Goal: Transaction & Acquisition: Purchase product/service

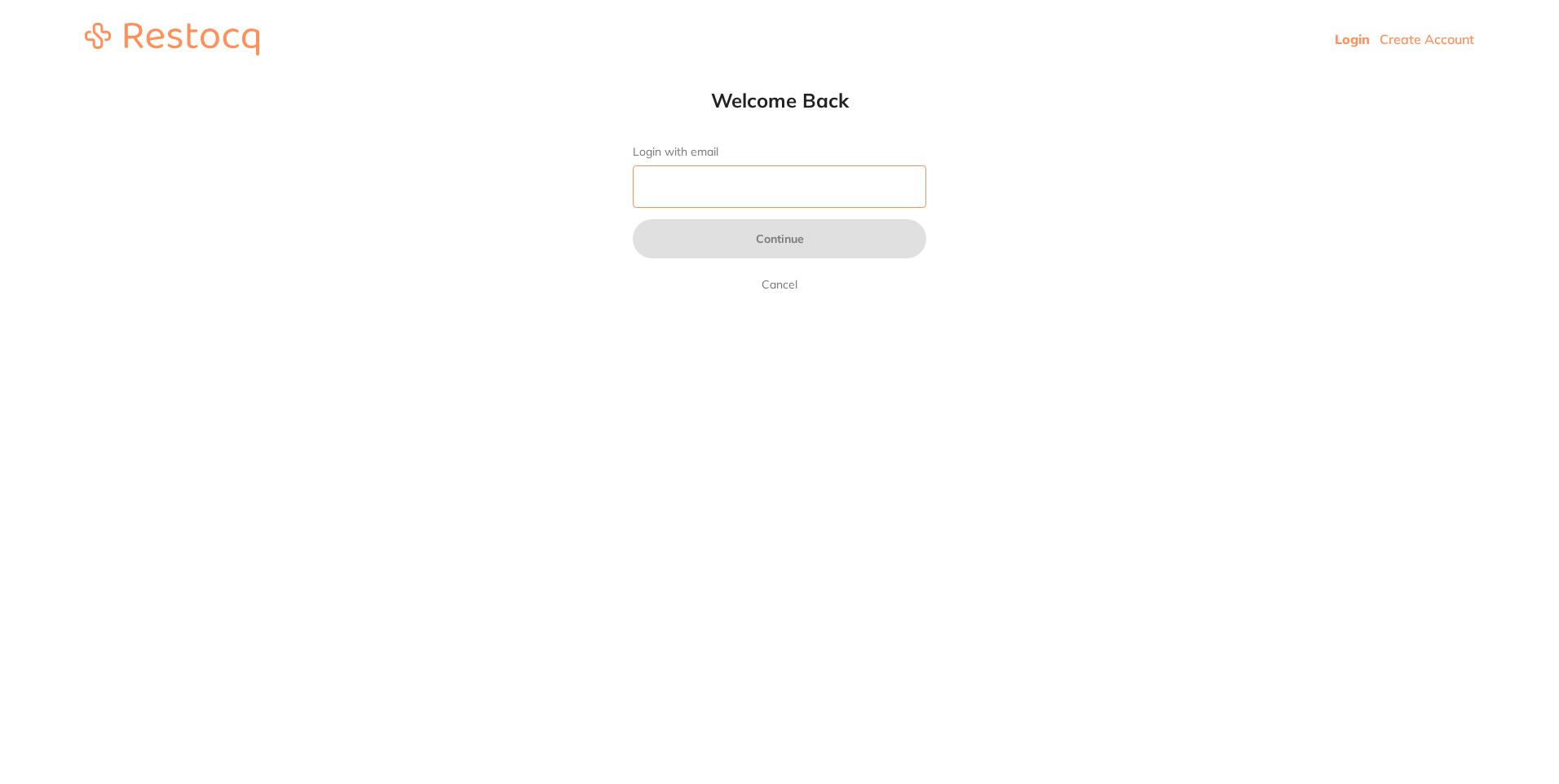
drag, startPoint x: 0, startPoint y: 0, endPoint x: 847, endPoint y: 195, distance: 869.2
click at [847, 195] on input "Login with email" at bounding box center [779, 186] width 293 height 43
type input "[EMAIL_ADDRESS][DOMAIN_NAME]"
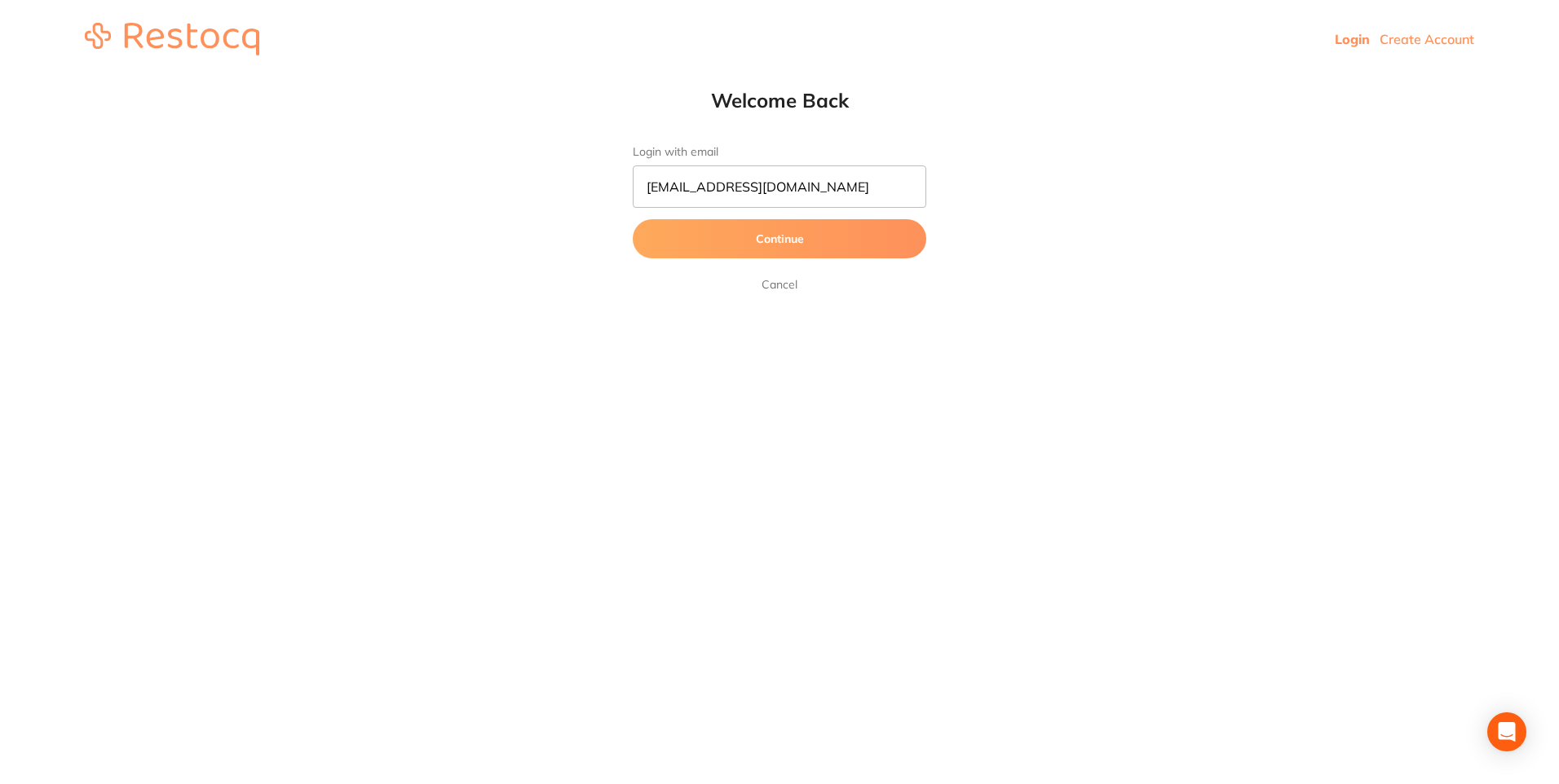
click at [784, 248] on button "Continue" at bounding box center [779, 239] width 293 height 39
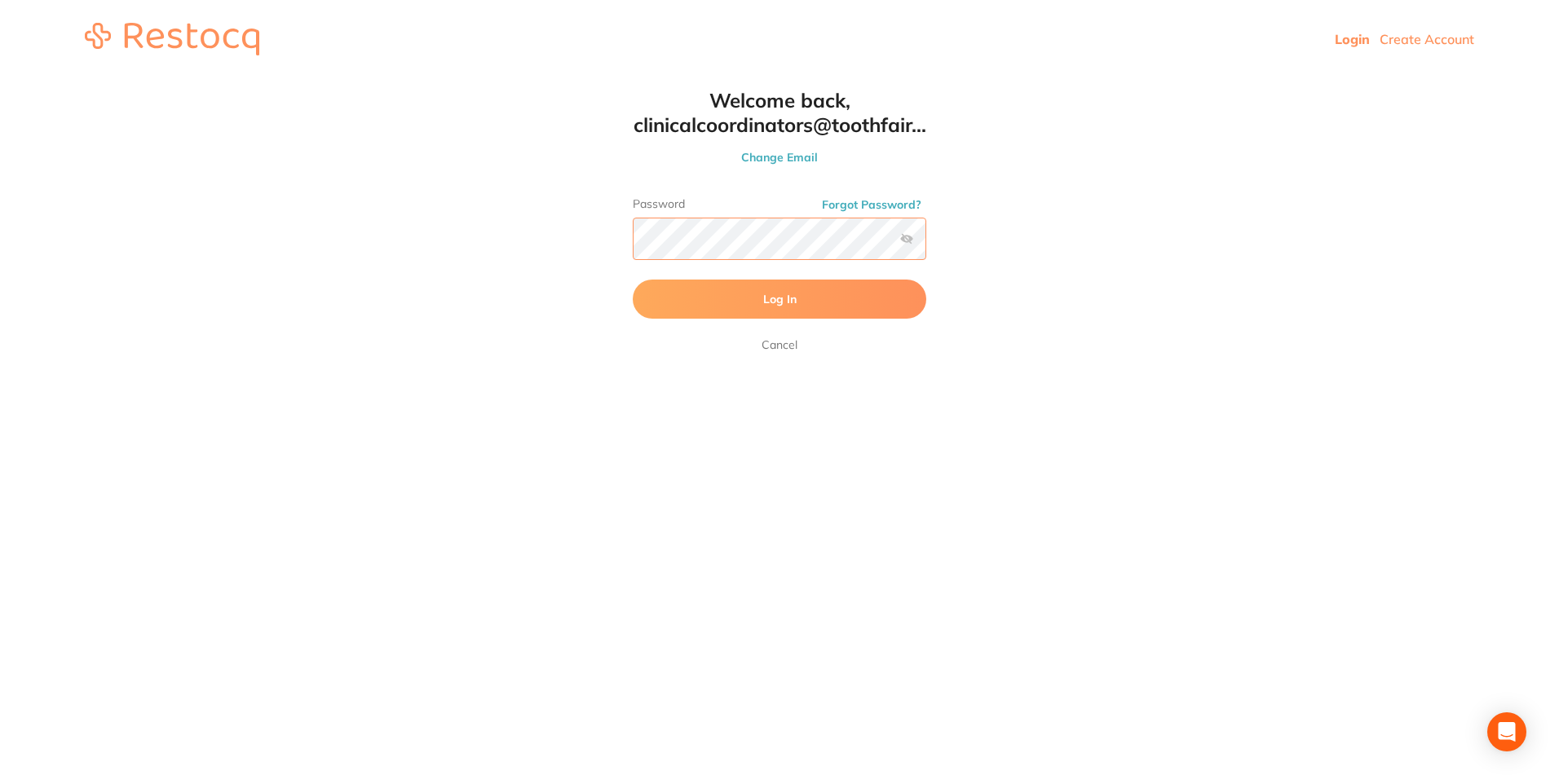
click at [633, 280] on button "Log In" at bounding box center [779, 299] width 293 height 39
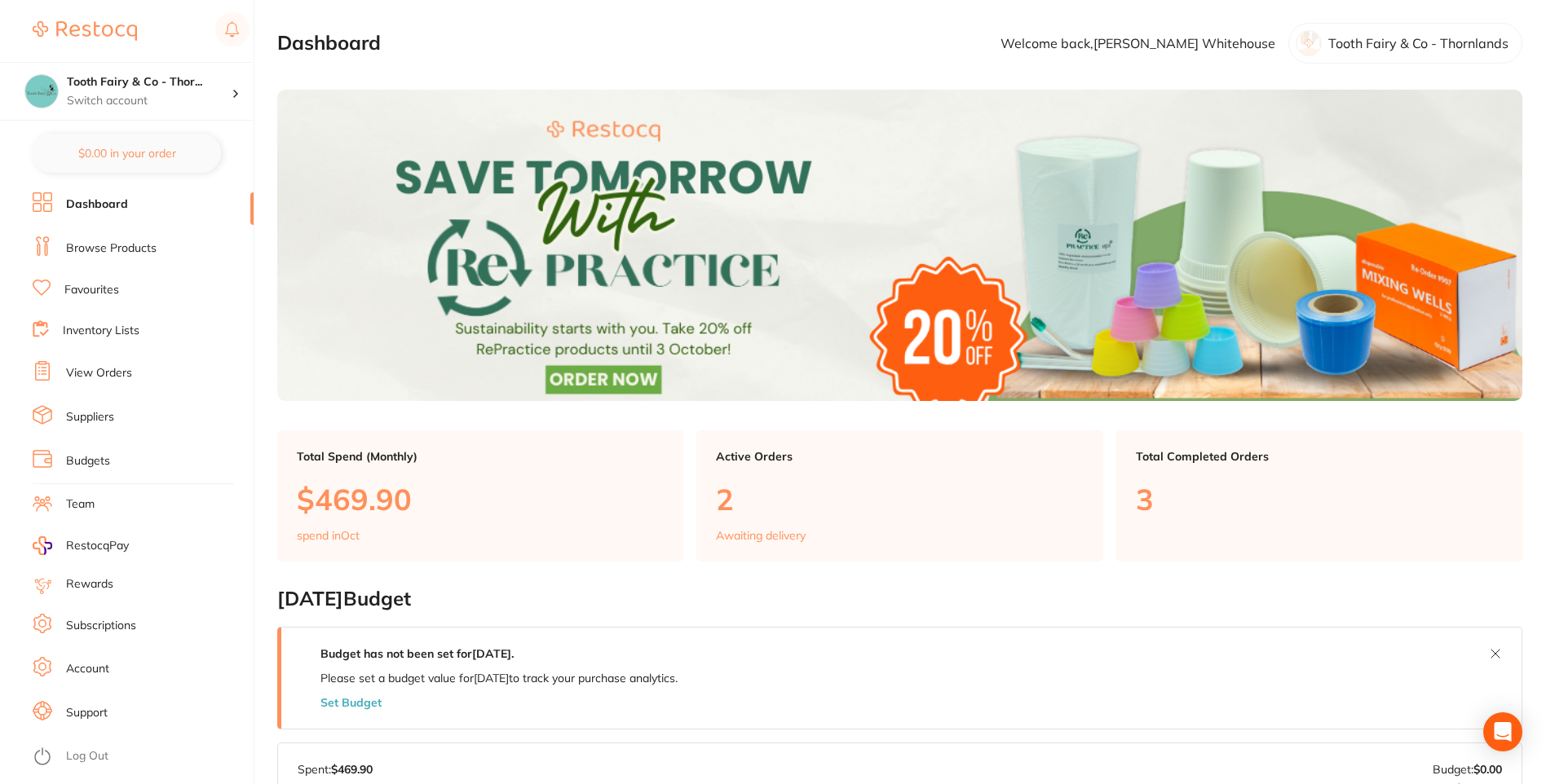
click at [104, 284] on link "Favourites" at bounding box center [91, 291] width 54 height 17
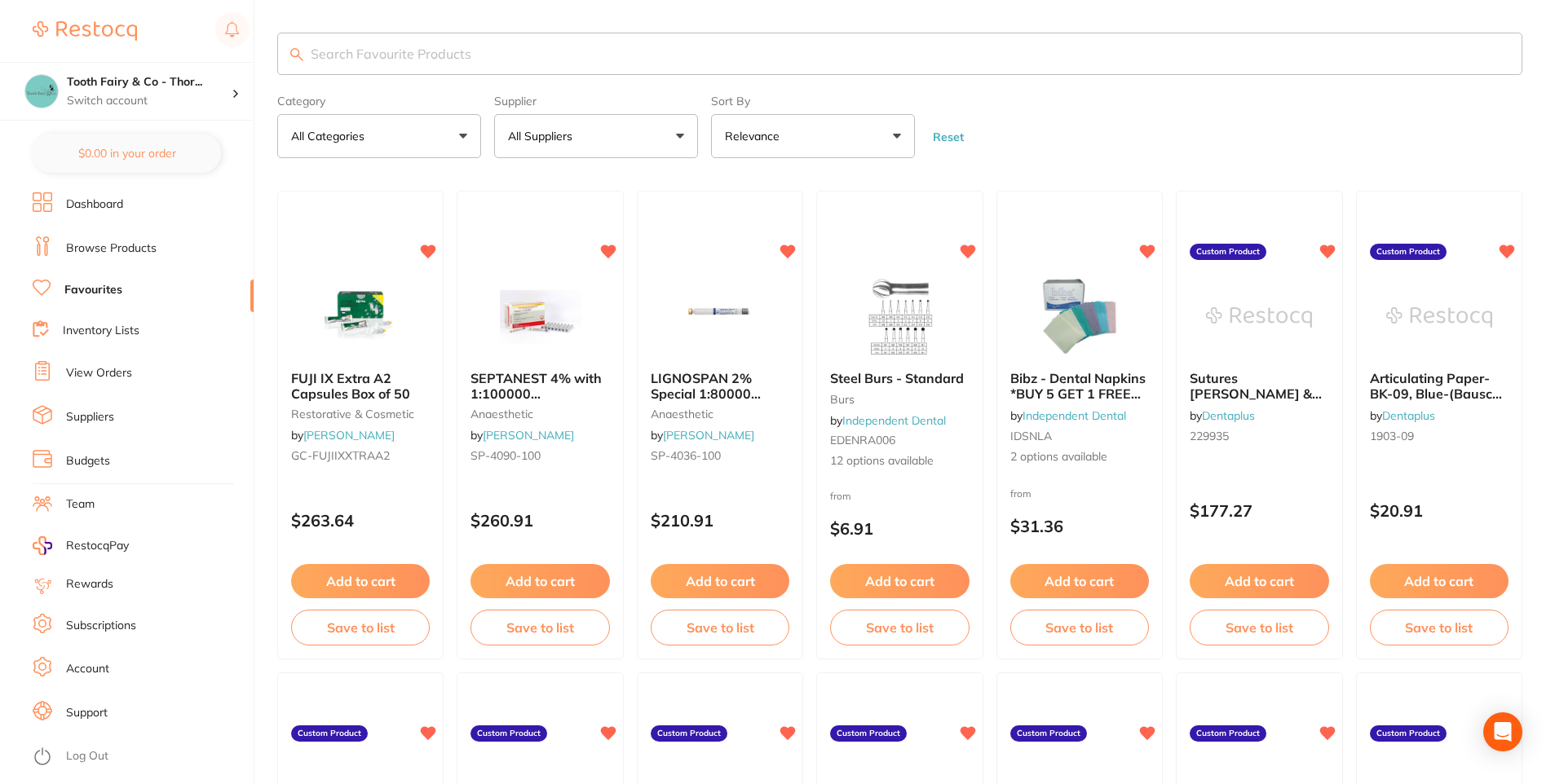
click at [555, 139] on p "All Suppliers" at bounding box center [543, 136] width 71 height 17
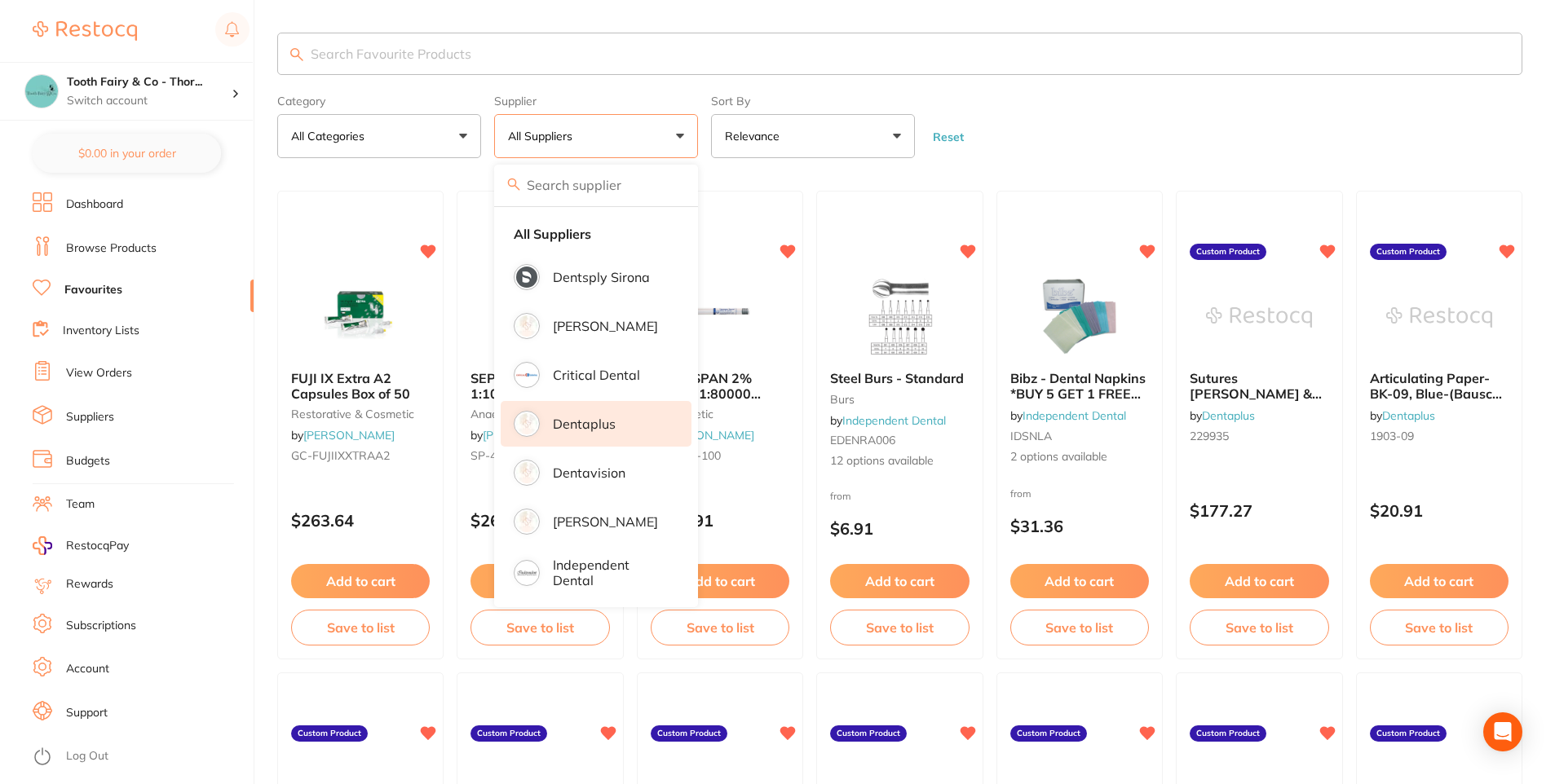
click at [582, 415] on li "Dentaplus" at bounding box center [595, 423] width 190 height 46
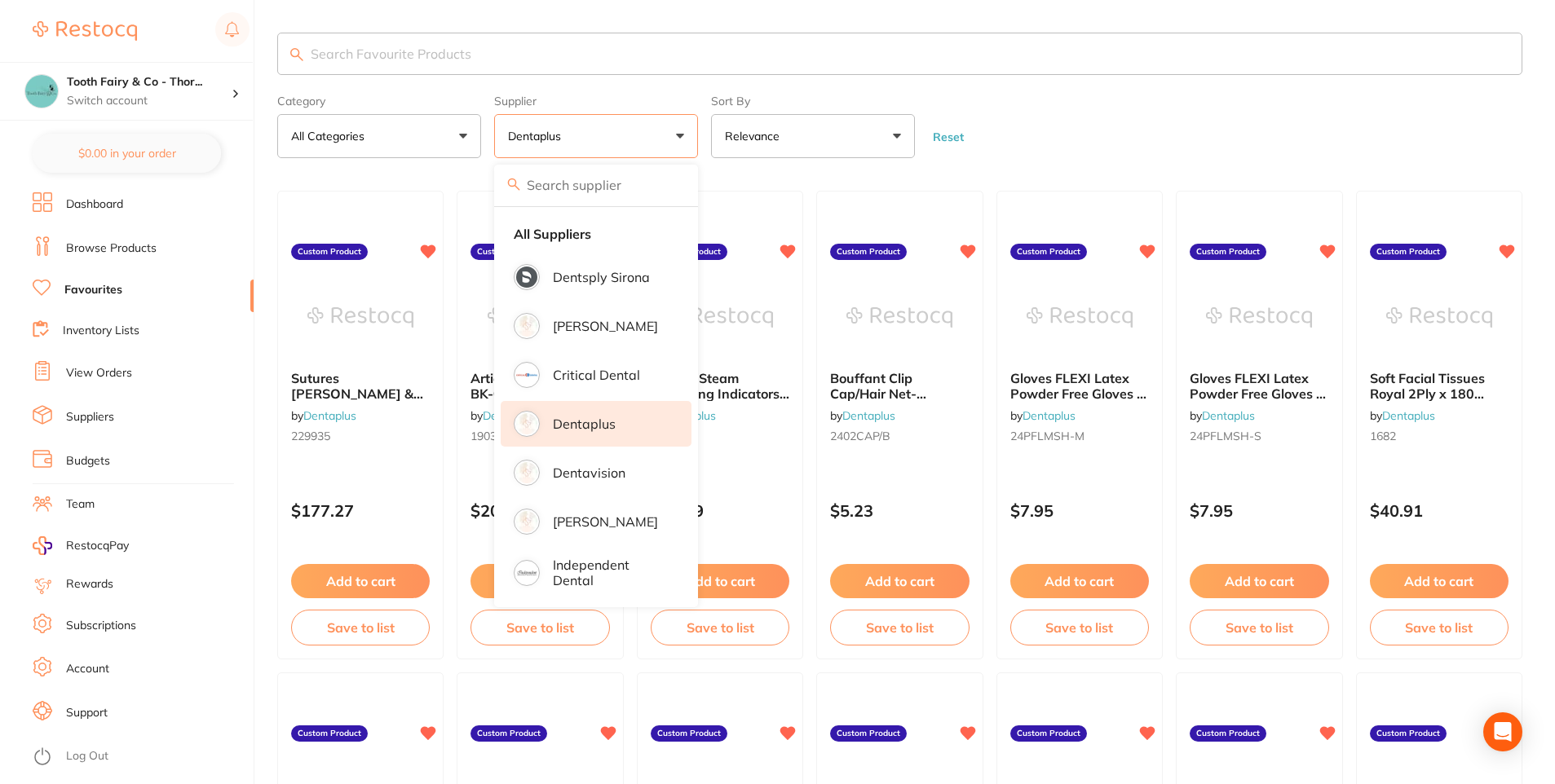
click at [1112, 123] on form "Category All Categories All Categories No categories found Clear Category false…" at bounding box center [899, 123] width 1245 height 70
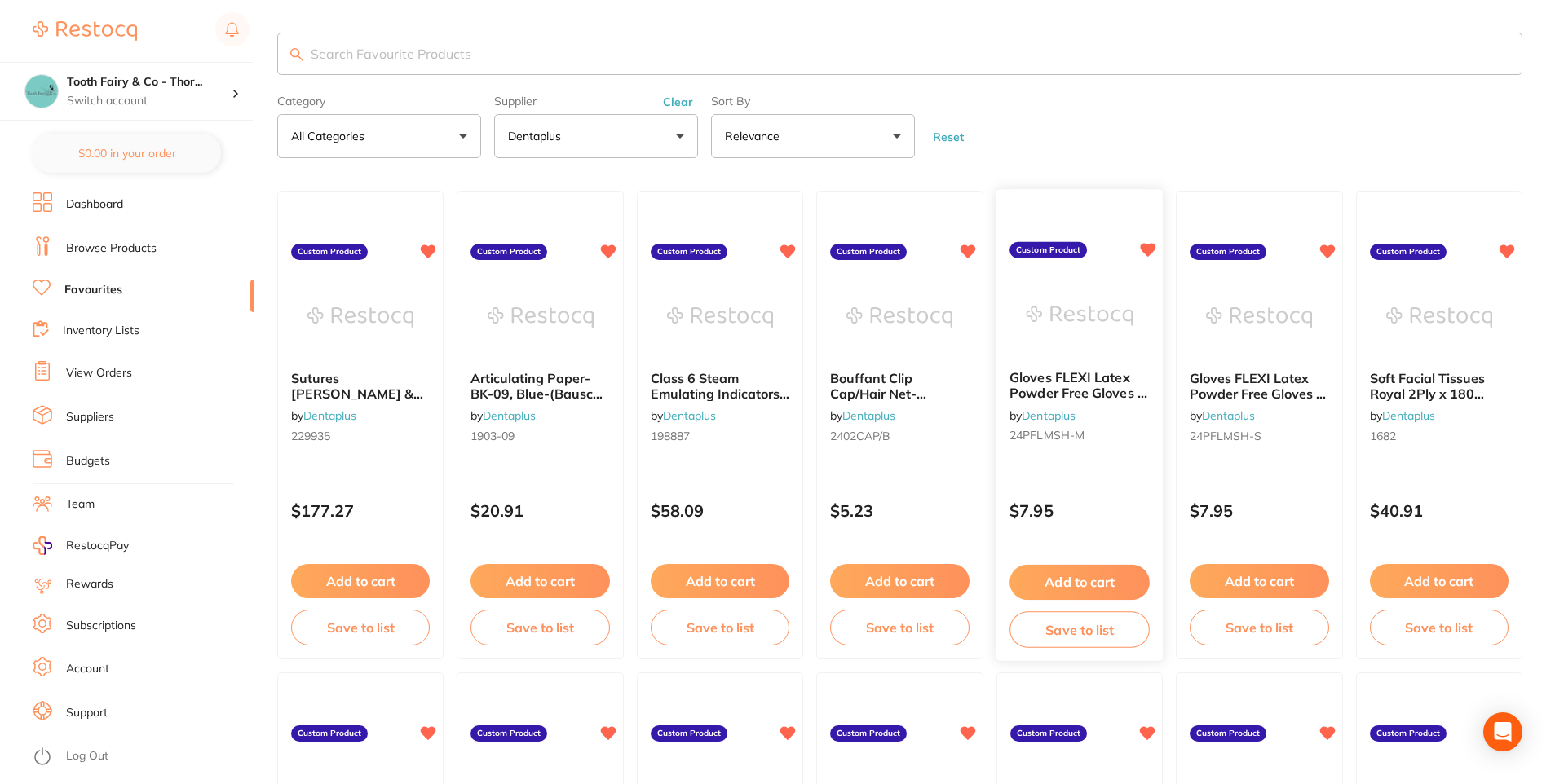
click at [1111, 401] on div "Gloves FLEXI Latex Powder Free Gloves - Medium #100pcs/box/10box/ctn by Dentapl…" at bounding box center [1079, 411] width 166 height 105
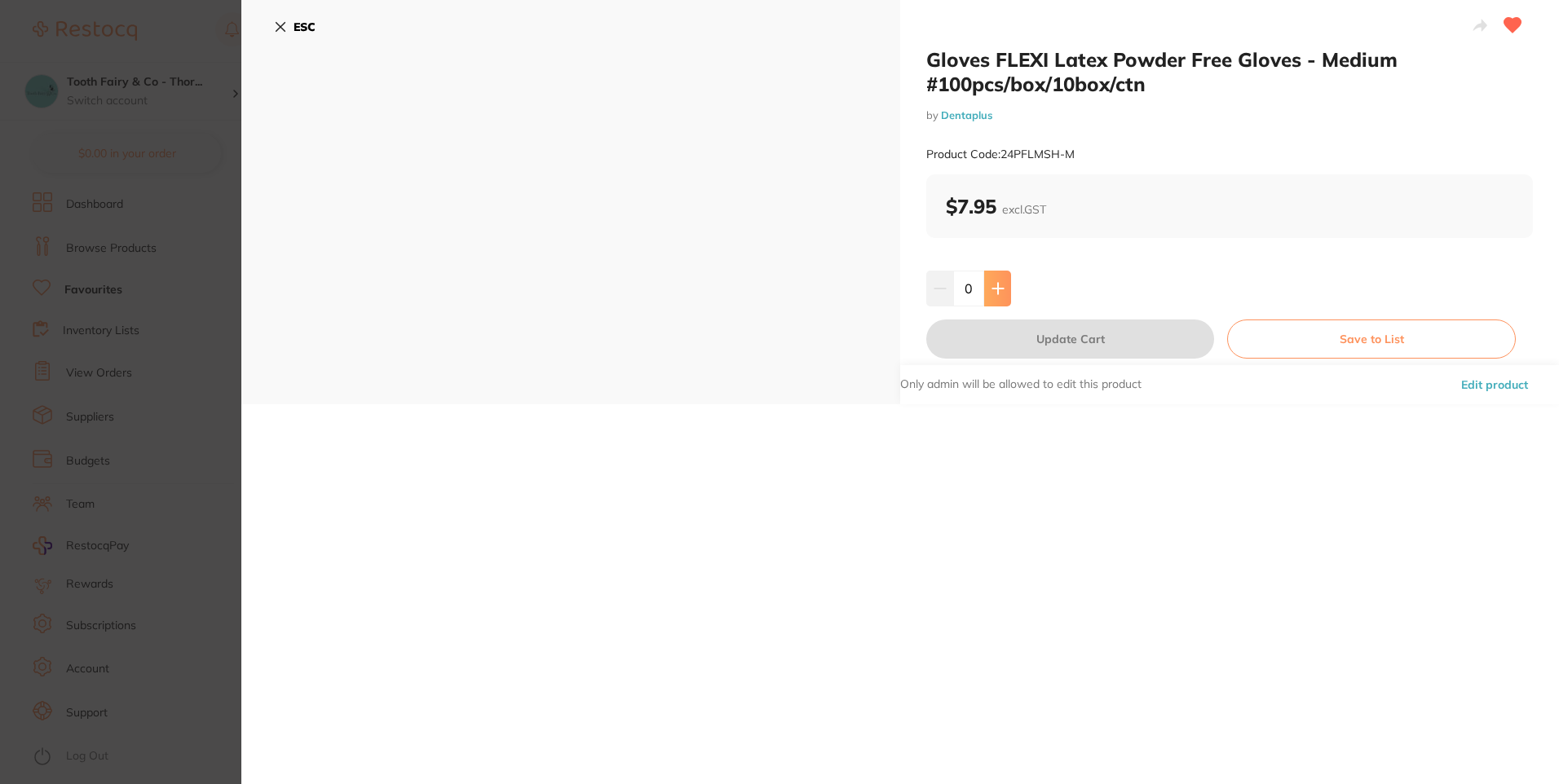
click at [1004, 293] on button at bounding box center [997, 288] width 27 height 36
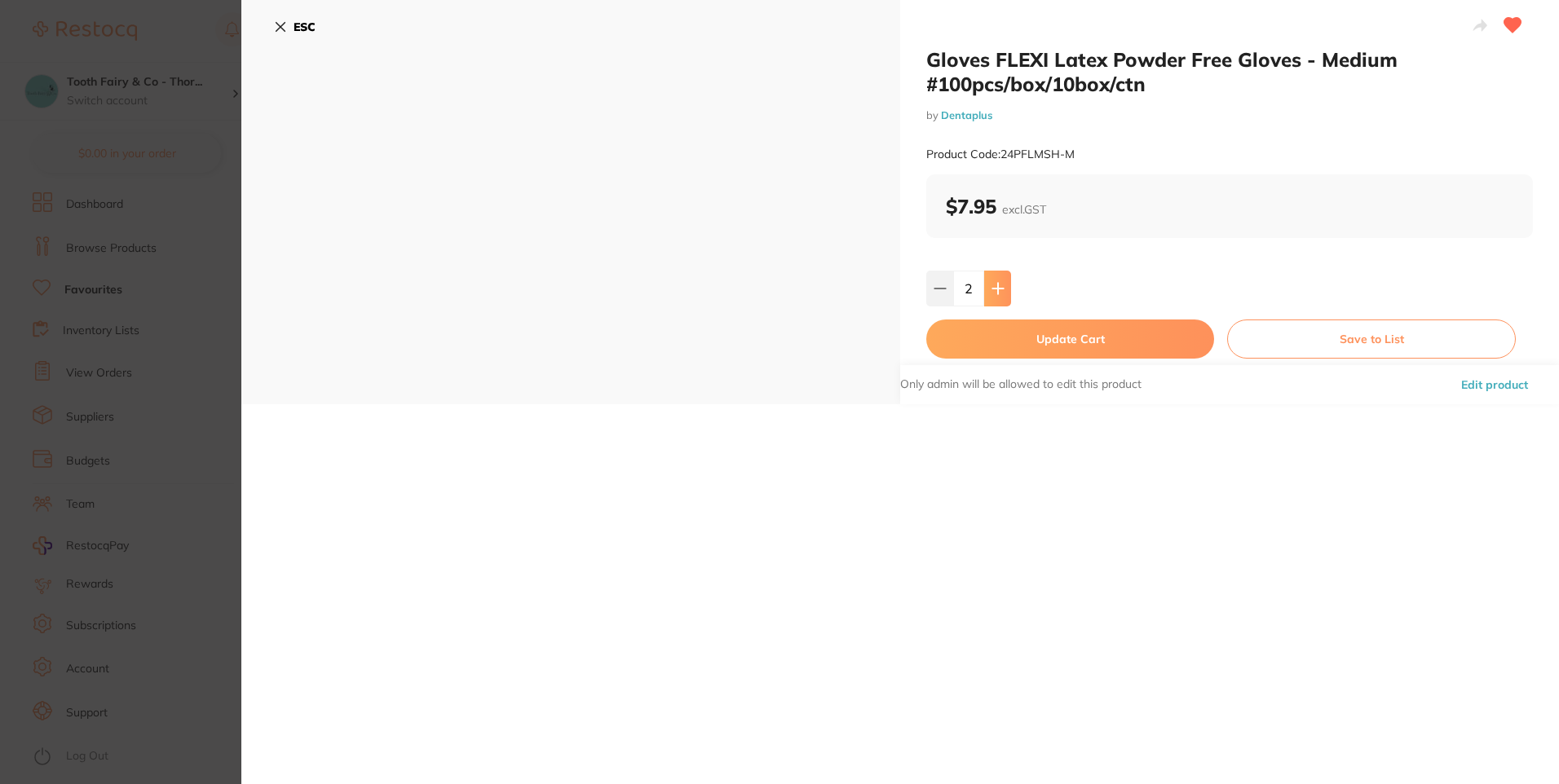
click at [1004, 293] on button at bounding box center [997, 288] width 27 height 36
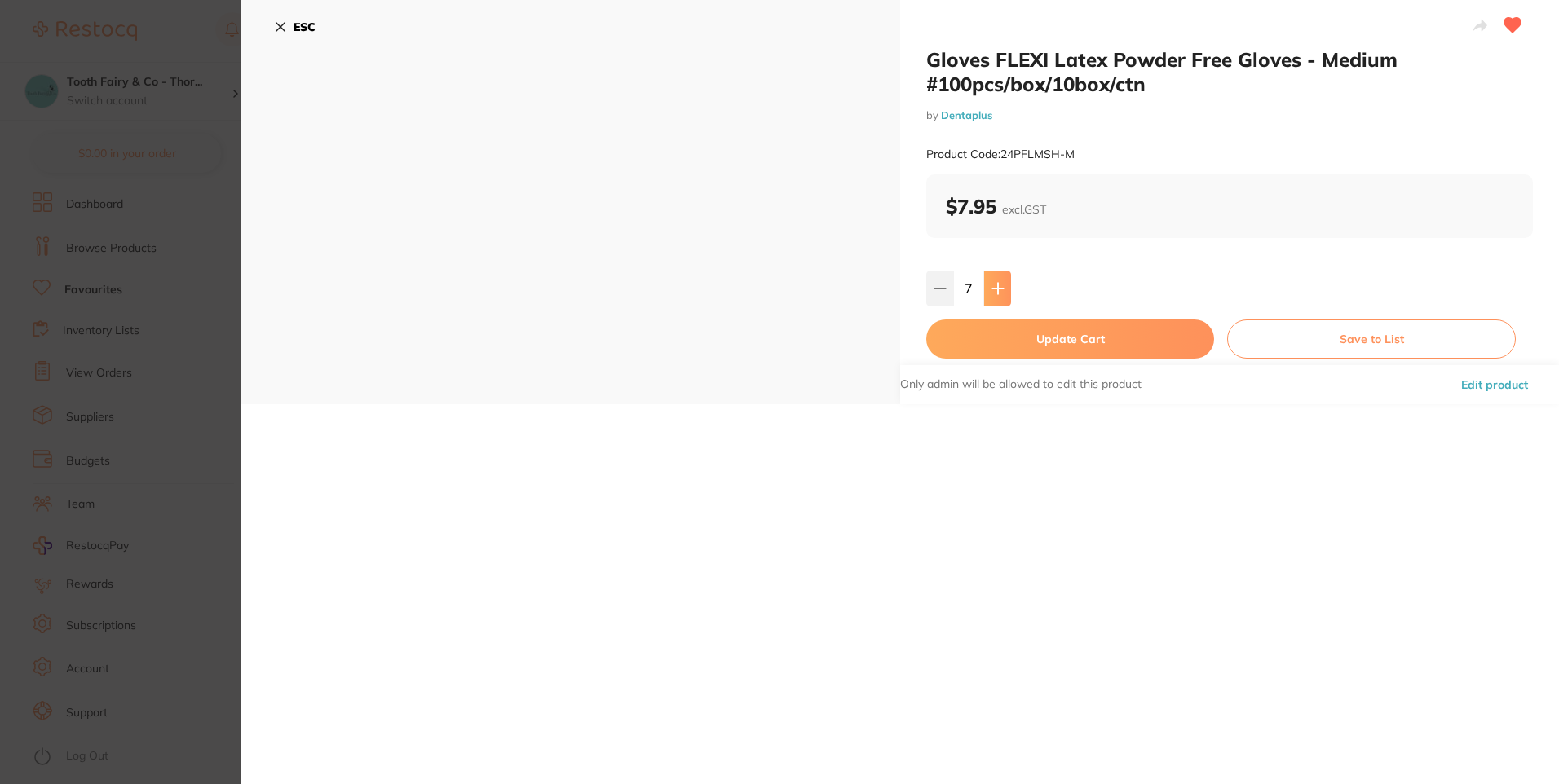
click at [1004, 293] on button at bounding box center [997, 288] width 27 height 36
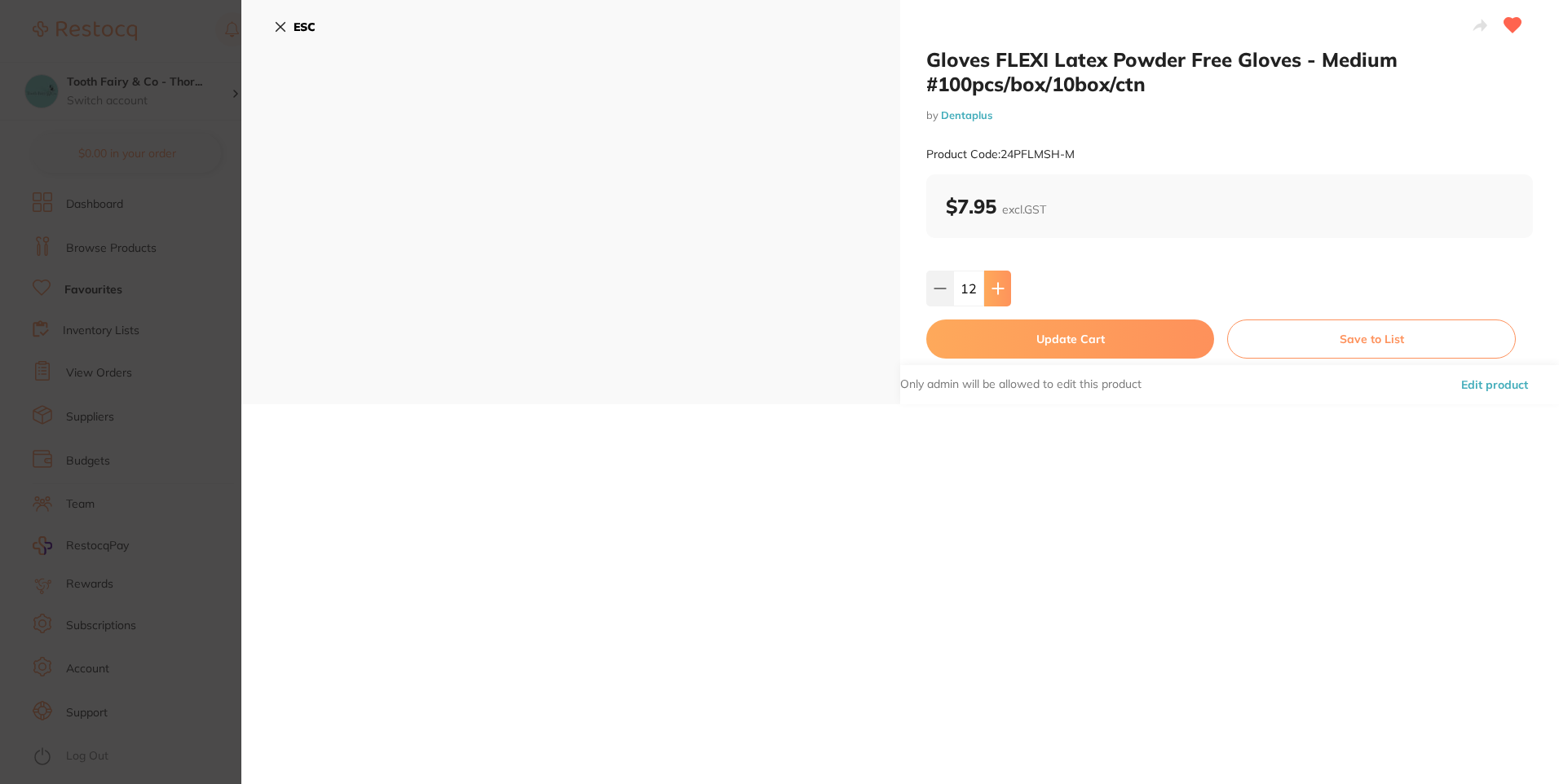
click at [1004, 293] on button at bounding box center [997, 288] width 27 height 36
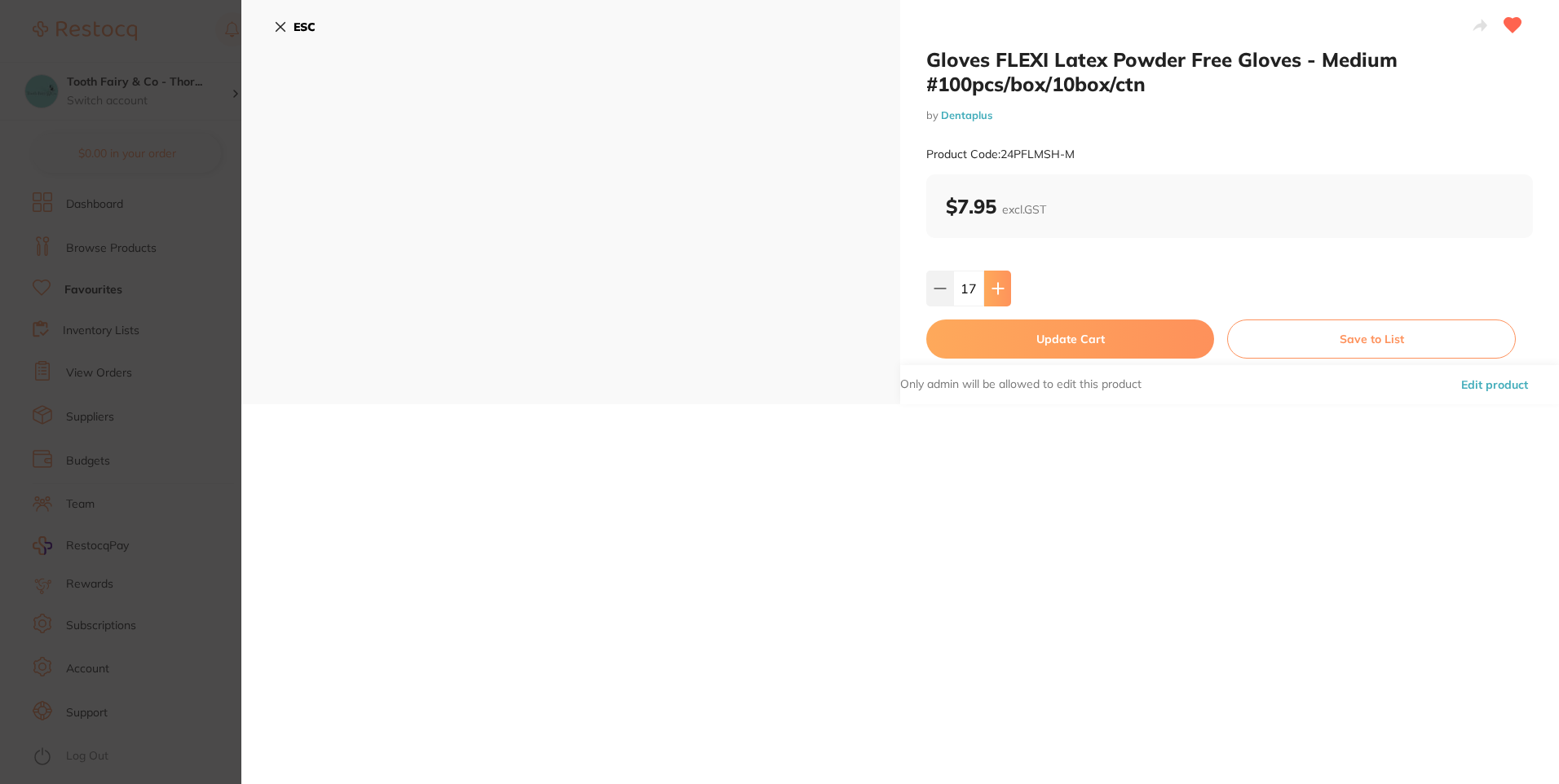
click at [1004, 293] on button at bounding box center [997, 288] width 27 height 36
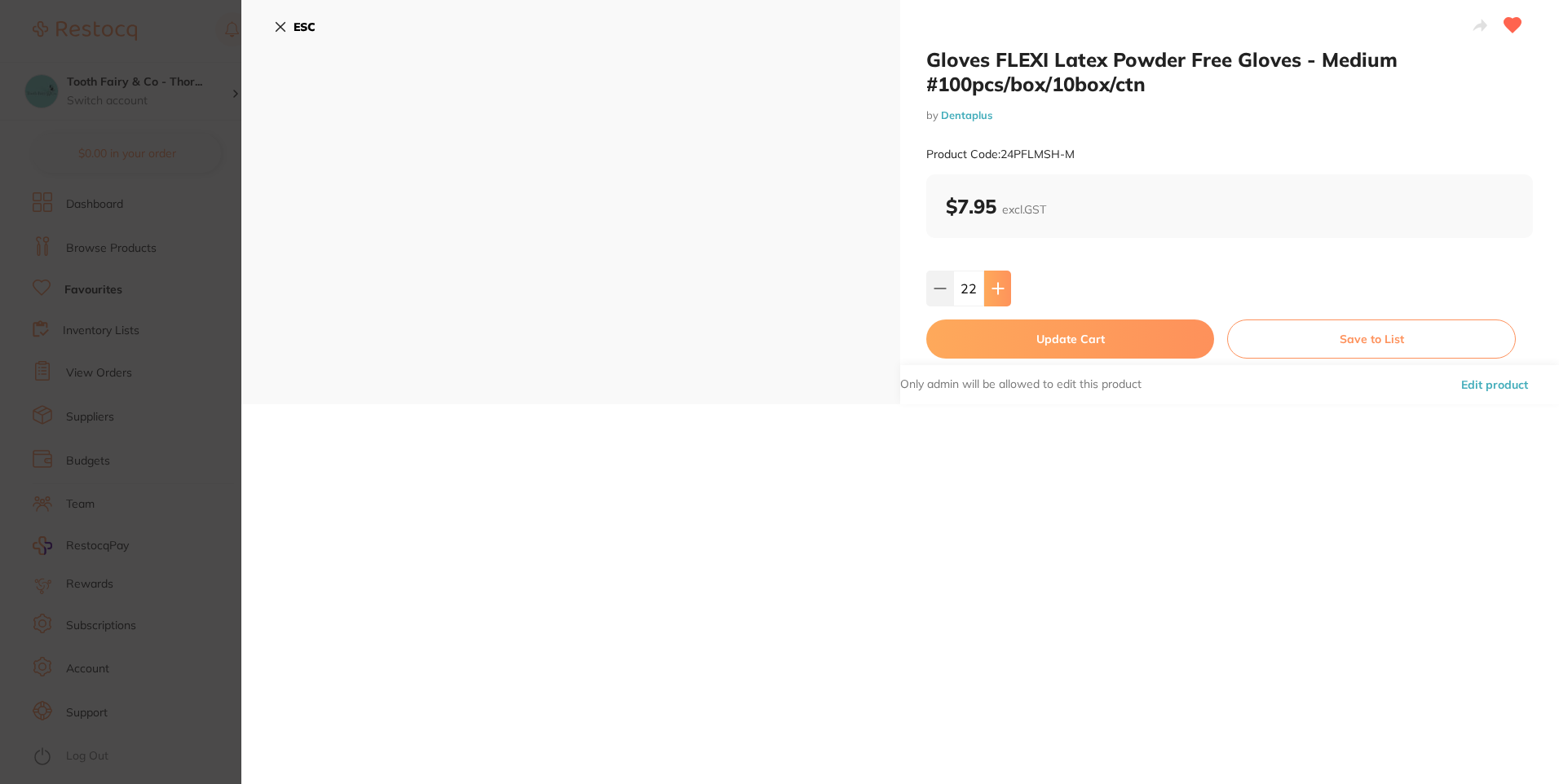
click at [1004, 293] on button at bounding box center [997, 288] width 27 height 36
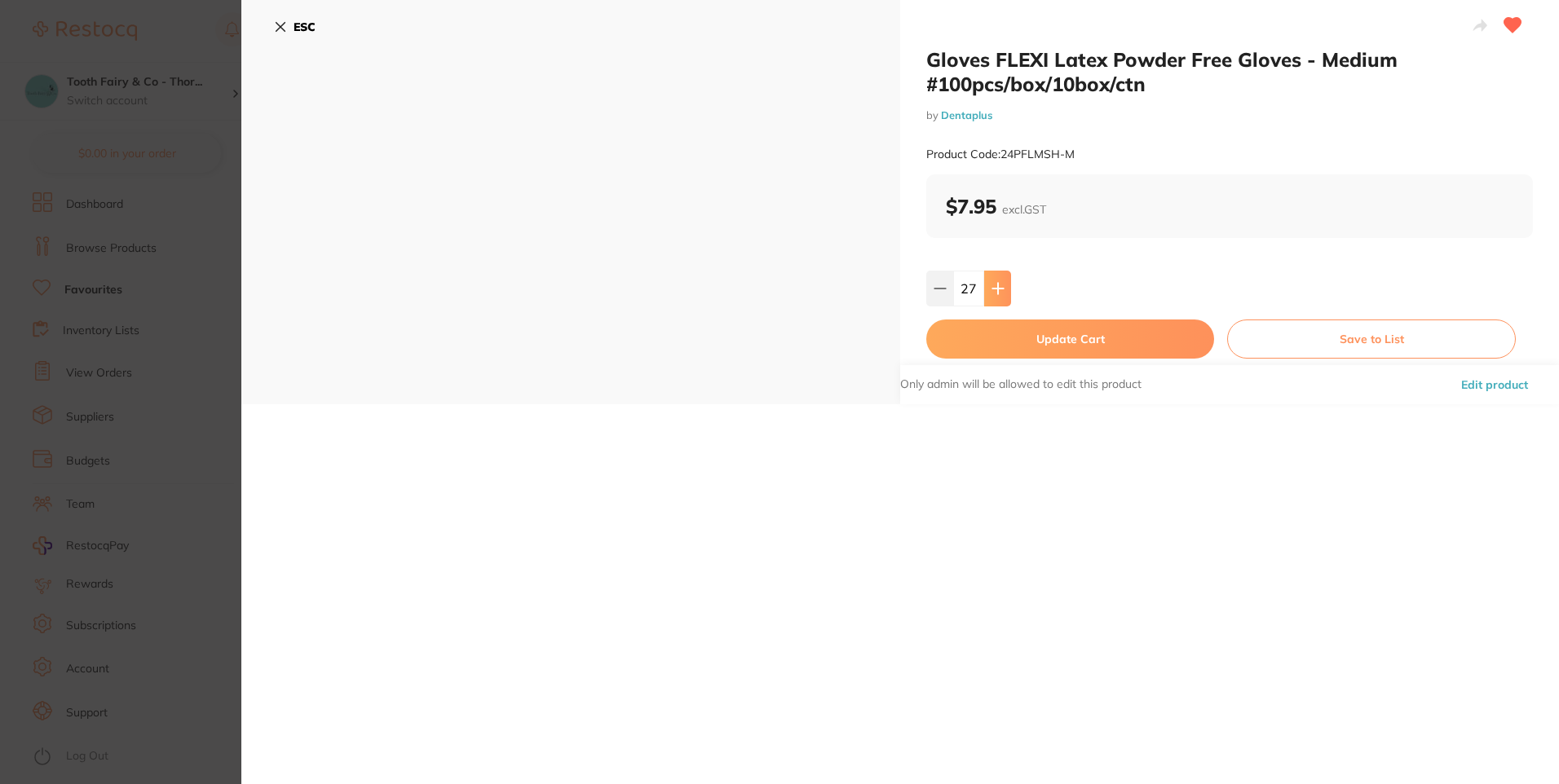
click at [1004, 293] on button at bounding box center [997, 288] width 27 height 36
type input "30"
click at [1104, 346] on button "Update Cart" at bounding box center [1070, 339] width 288 height 39
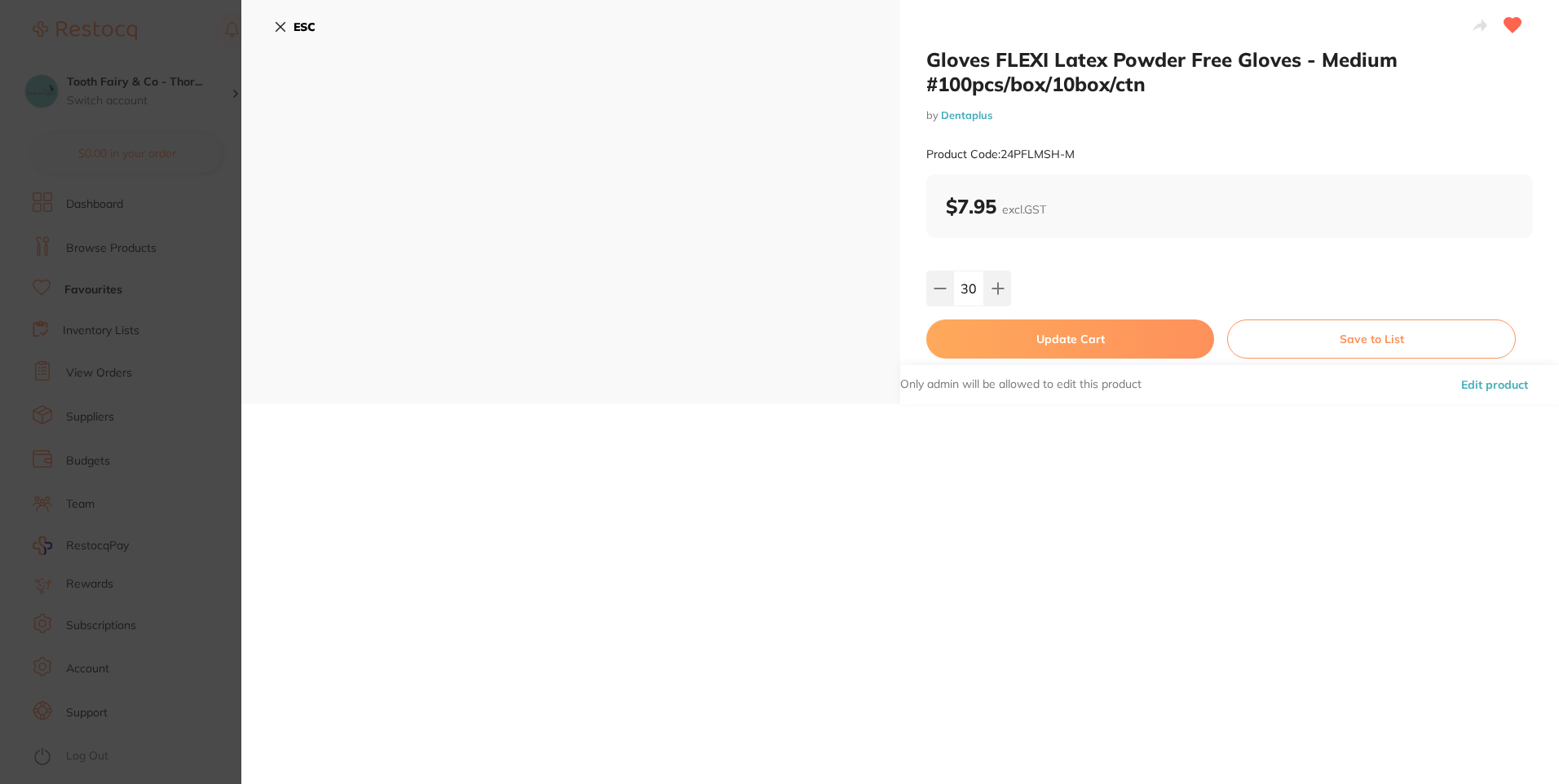
checkbox input "false"
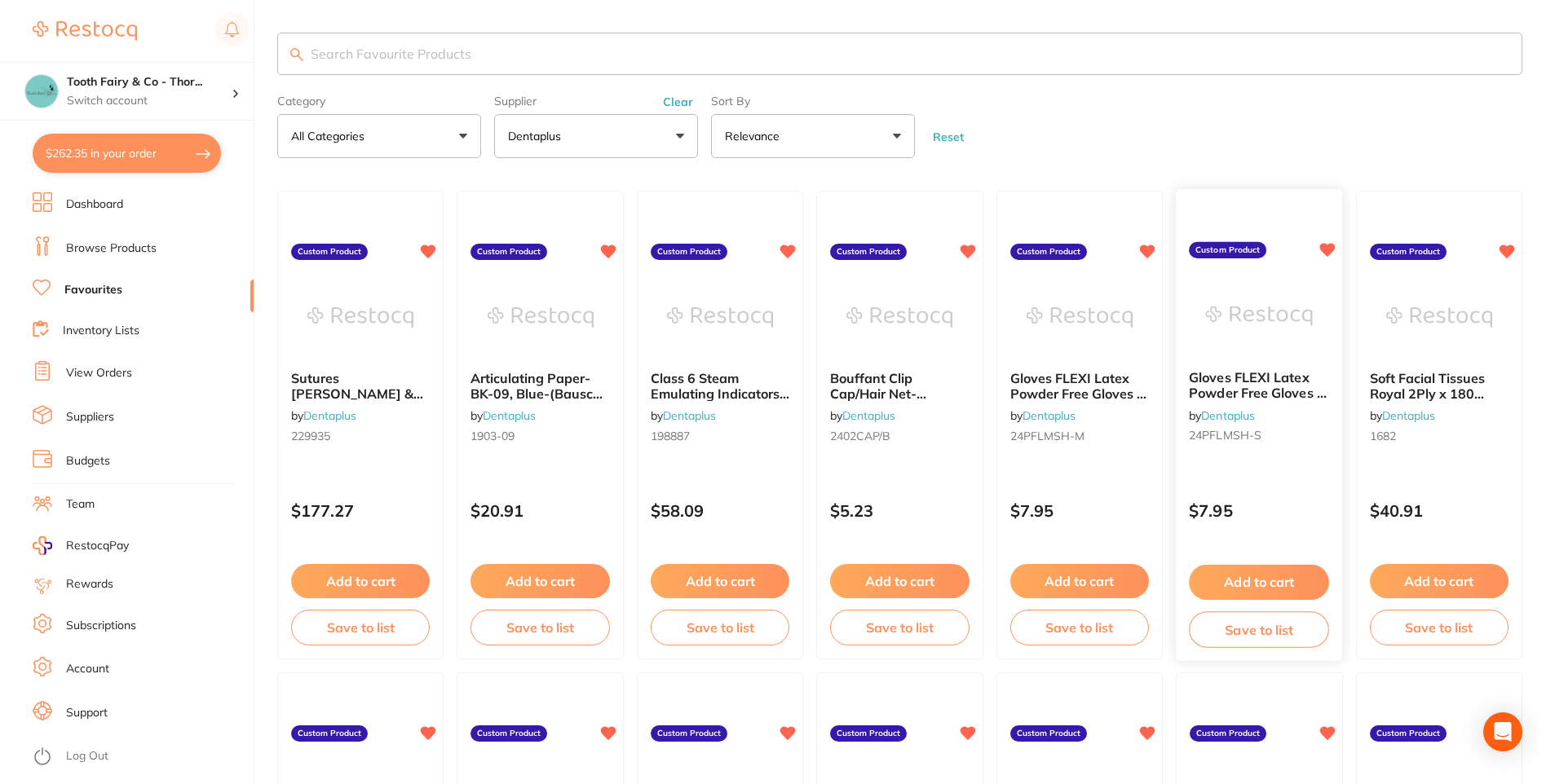
click at [1281, 474] on div "Gloves FLEXI Latex Powder Free Gloves - Small #100pcs/box/10box/ctn by Dentaplu…" at bounding box center [1259, 426] width 168 height 473
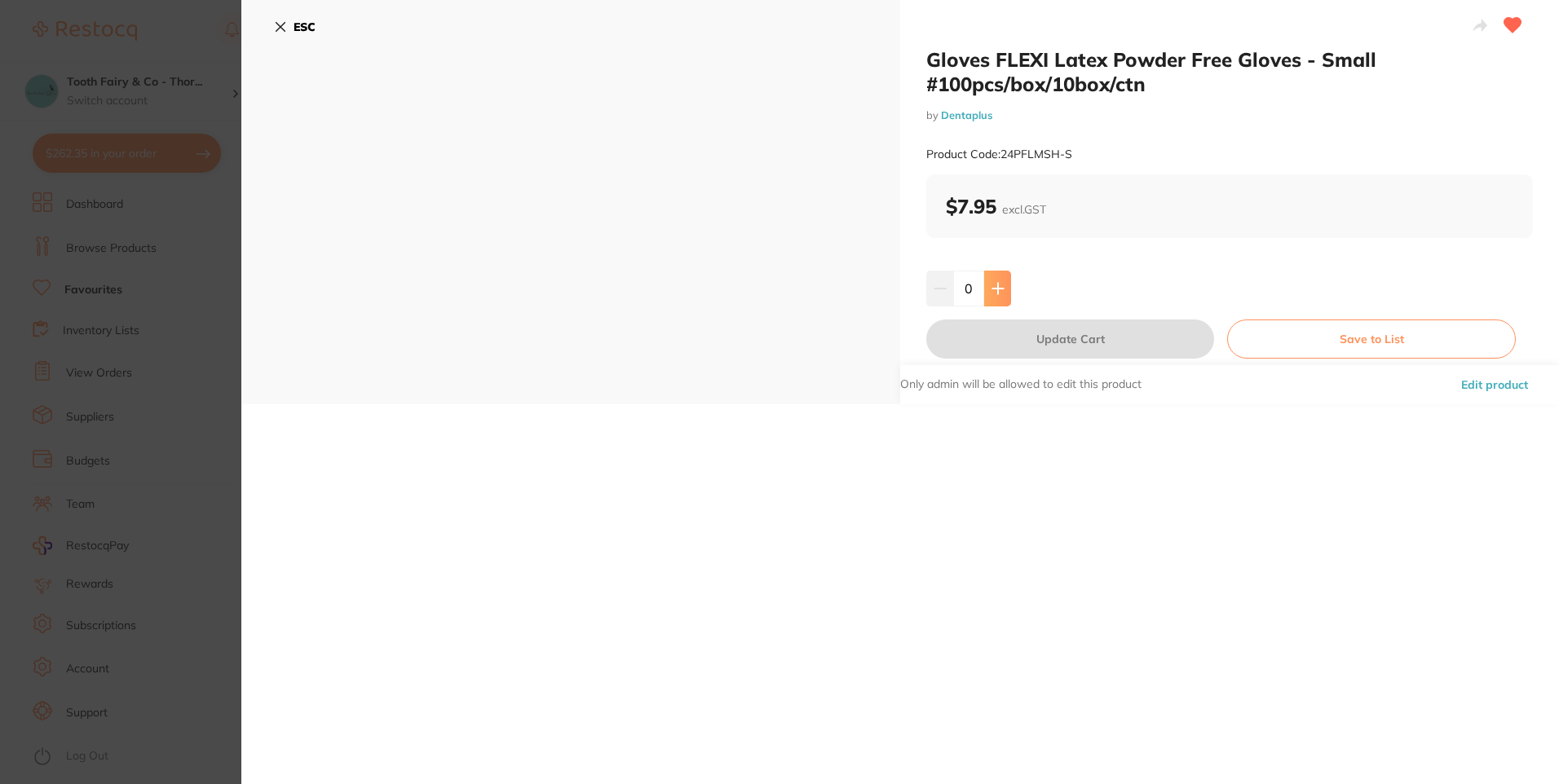
click at [1005, 296] on button at bounding box center [997, 288] width 27 height 36
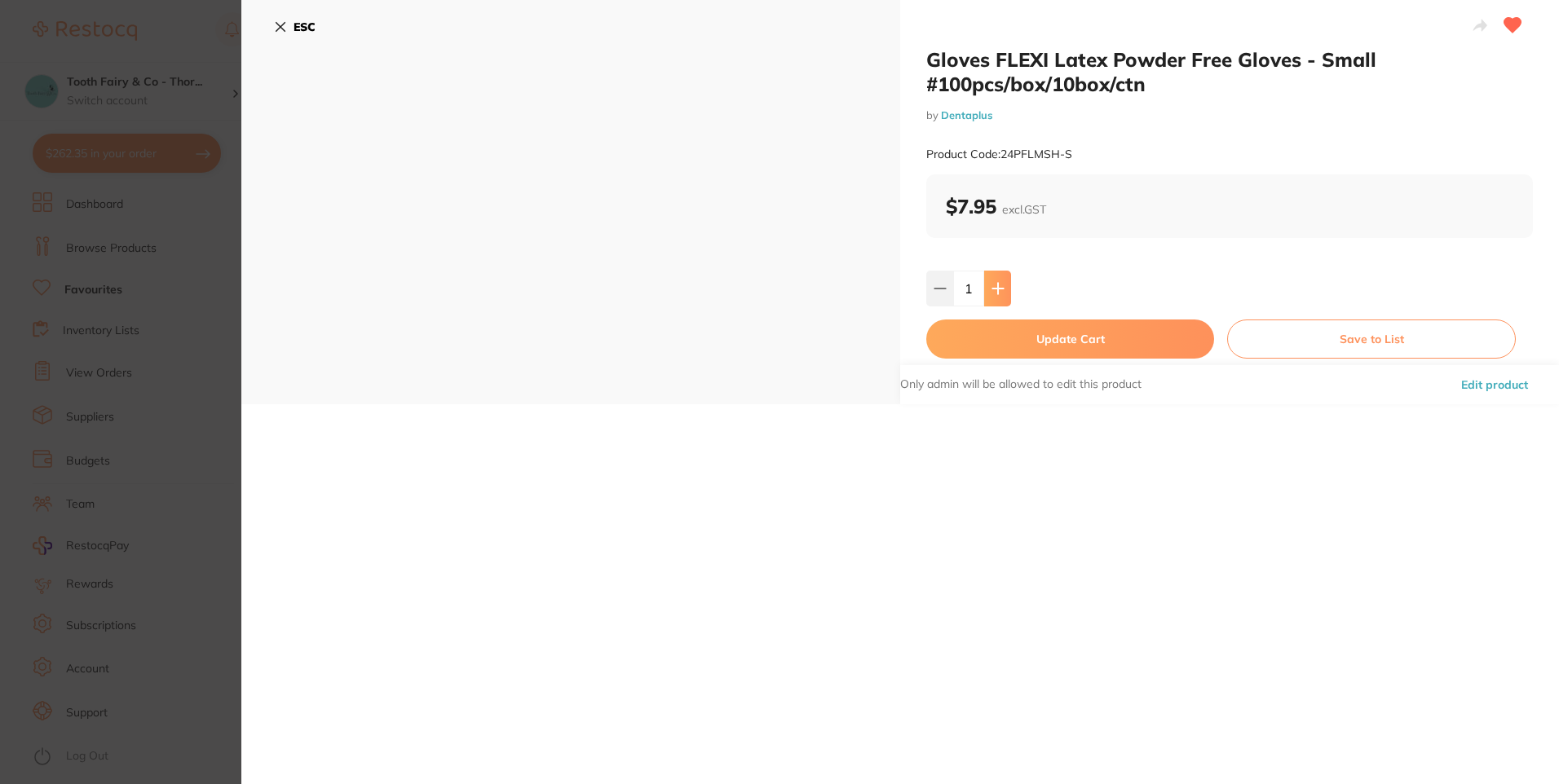
click at [1005, 296] on button at bounding box center [997, 288] width 27 height 36
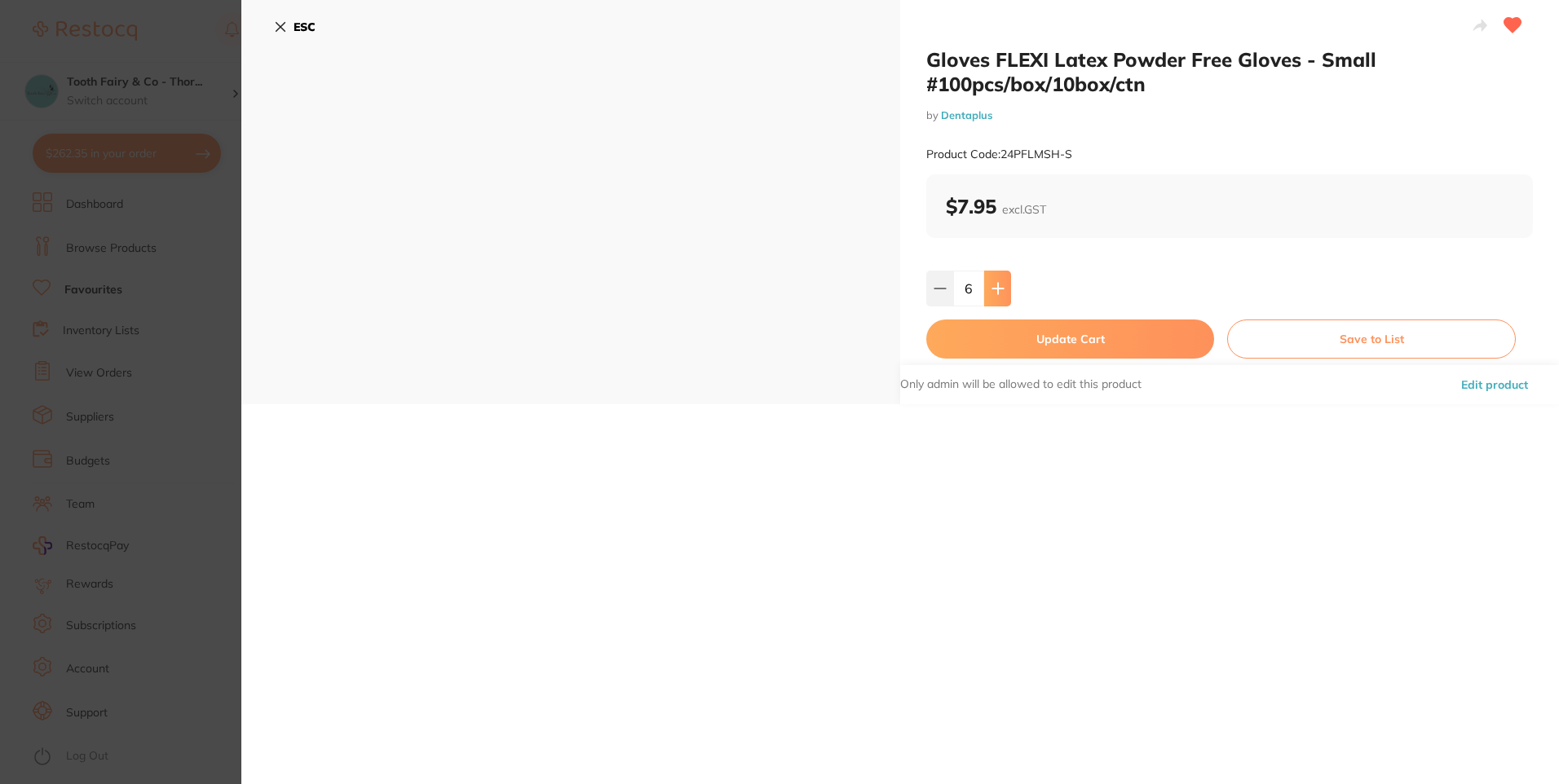
click at [1005, 296] on button at bounding box center [997, 288] width 27 height 36
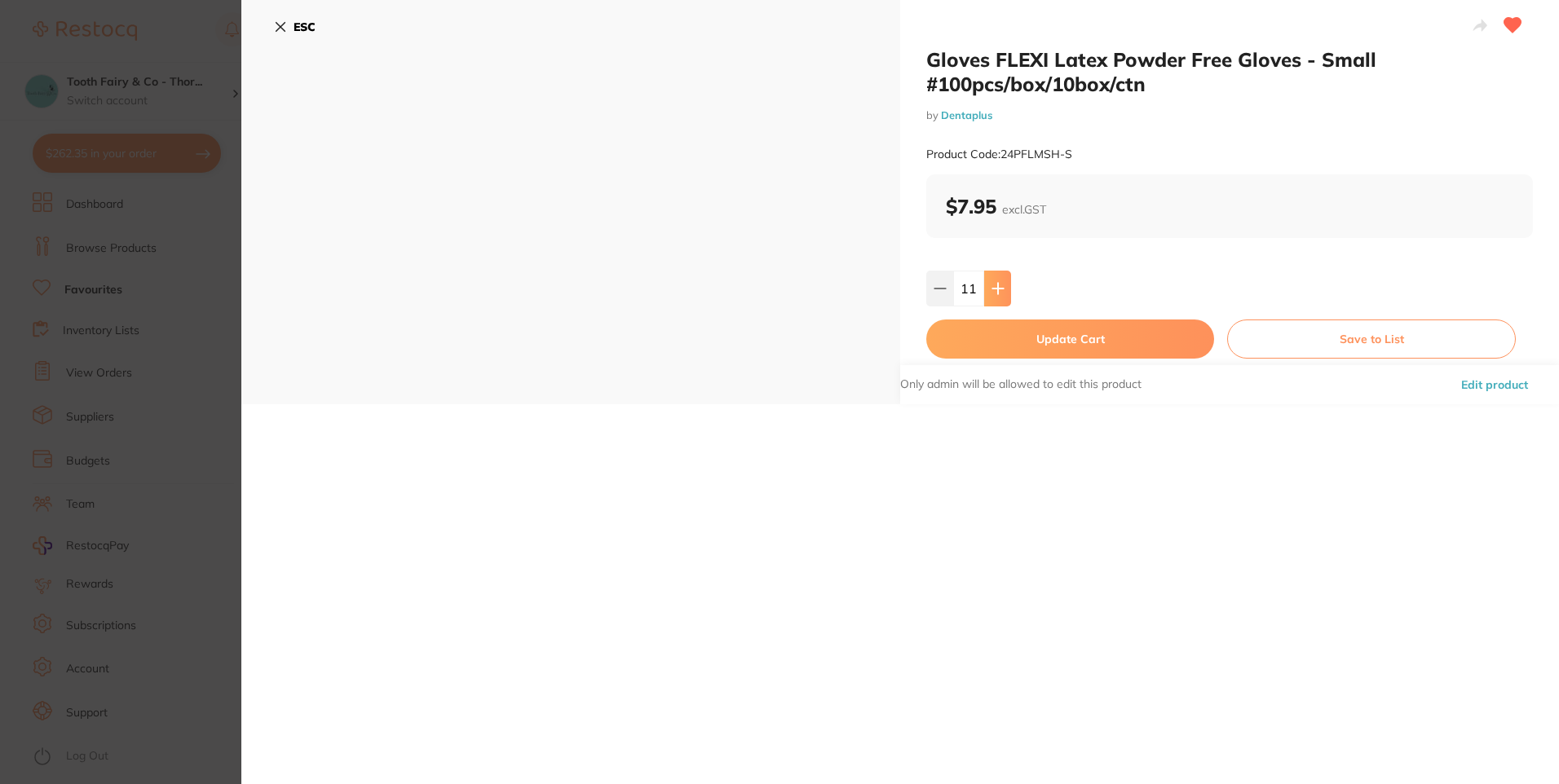
click at [1005, 296] on button at bounding box center [997, 288] width 27 height 36
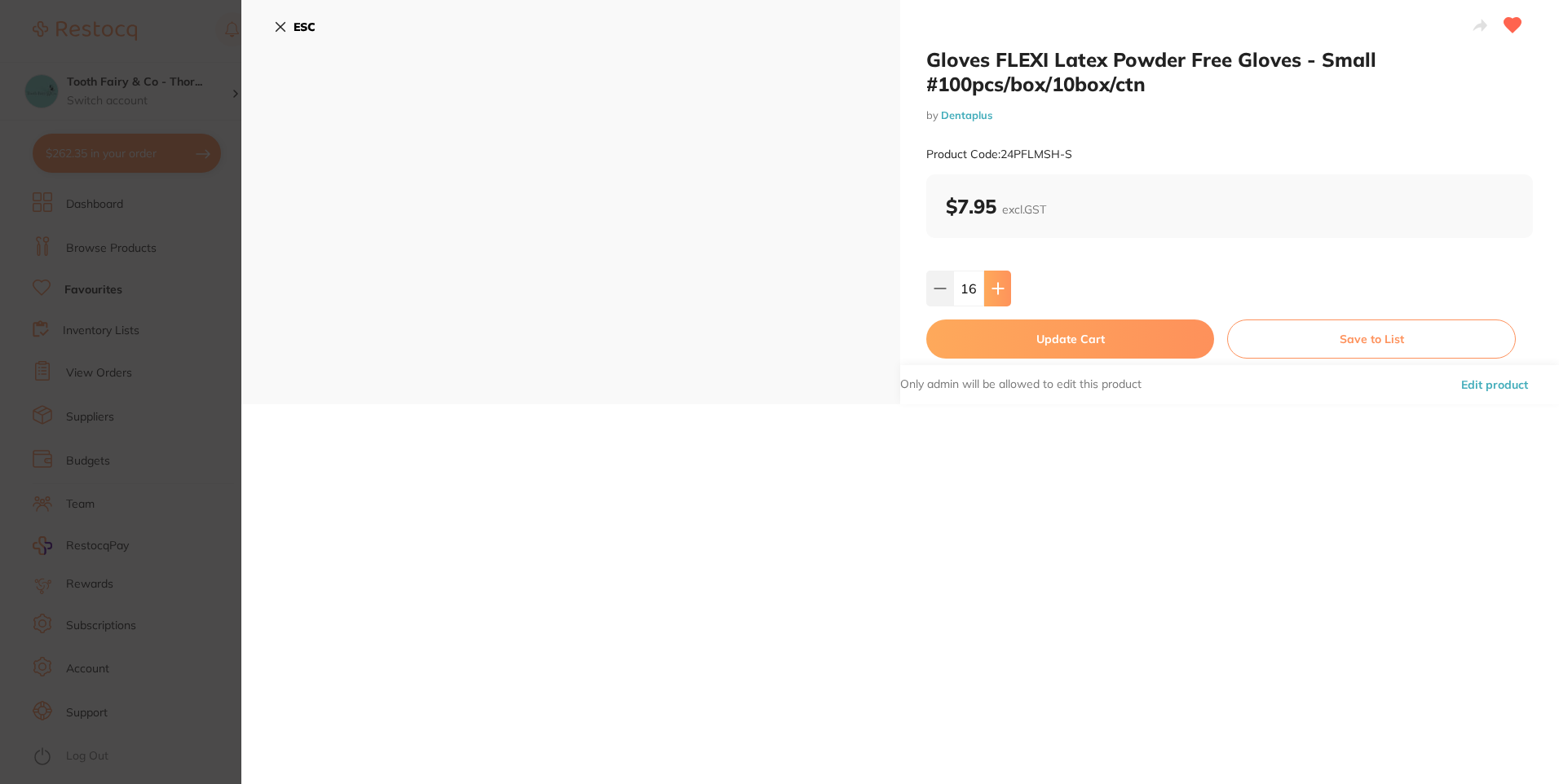
click at [1005, 296] on button at bounding box center [997, 288] width 27 height 36
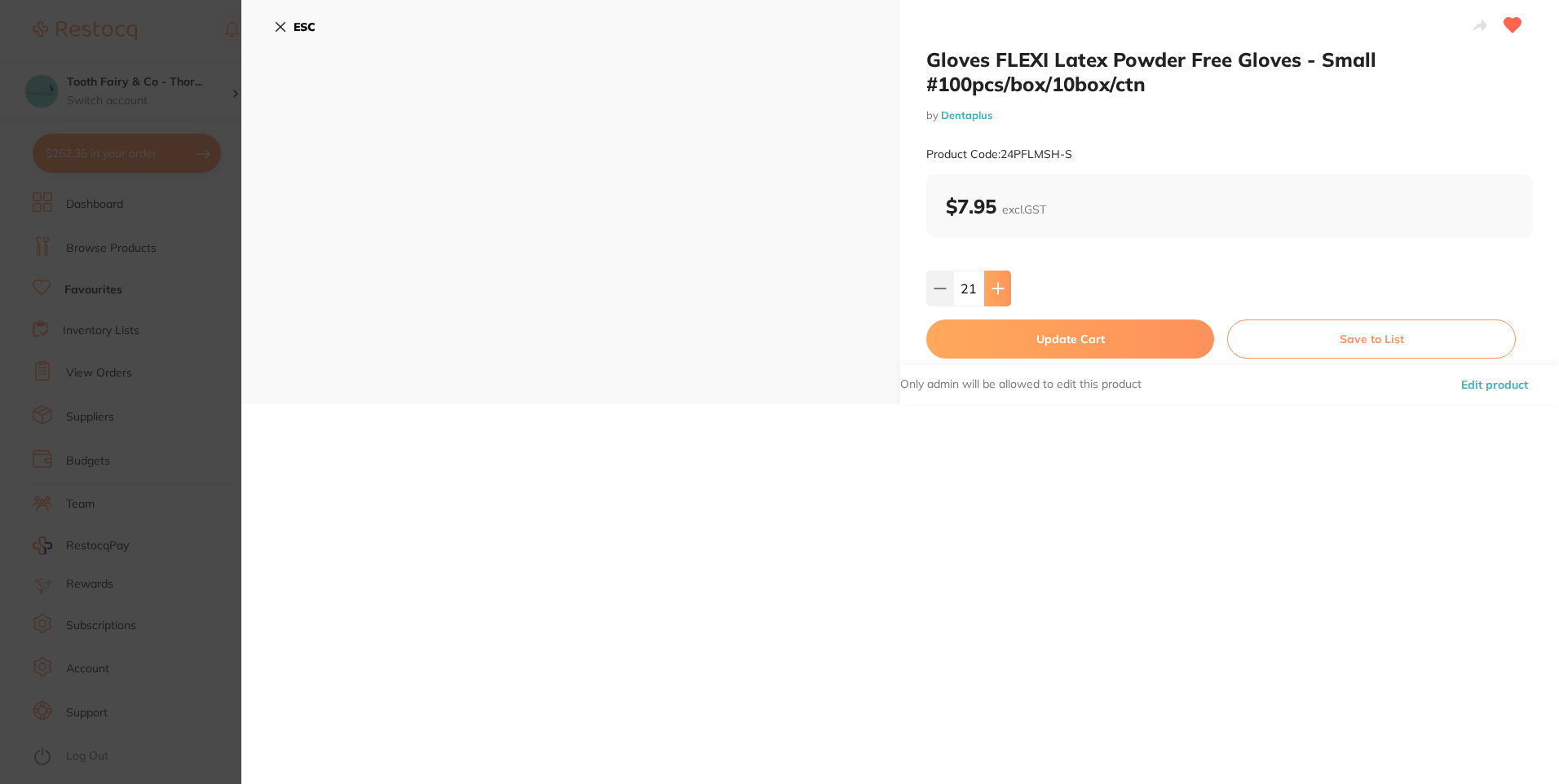
click at [1005, 296] on button at bounding box center [997, 288] width 27 height 36
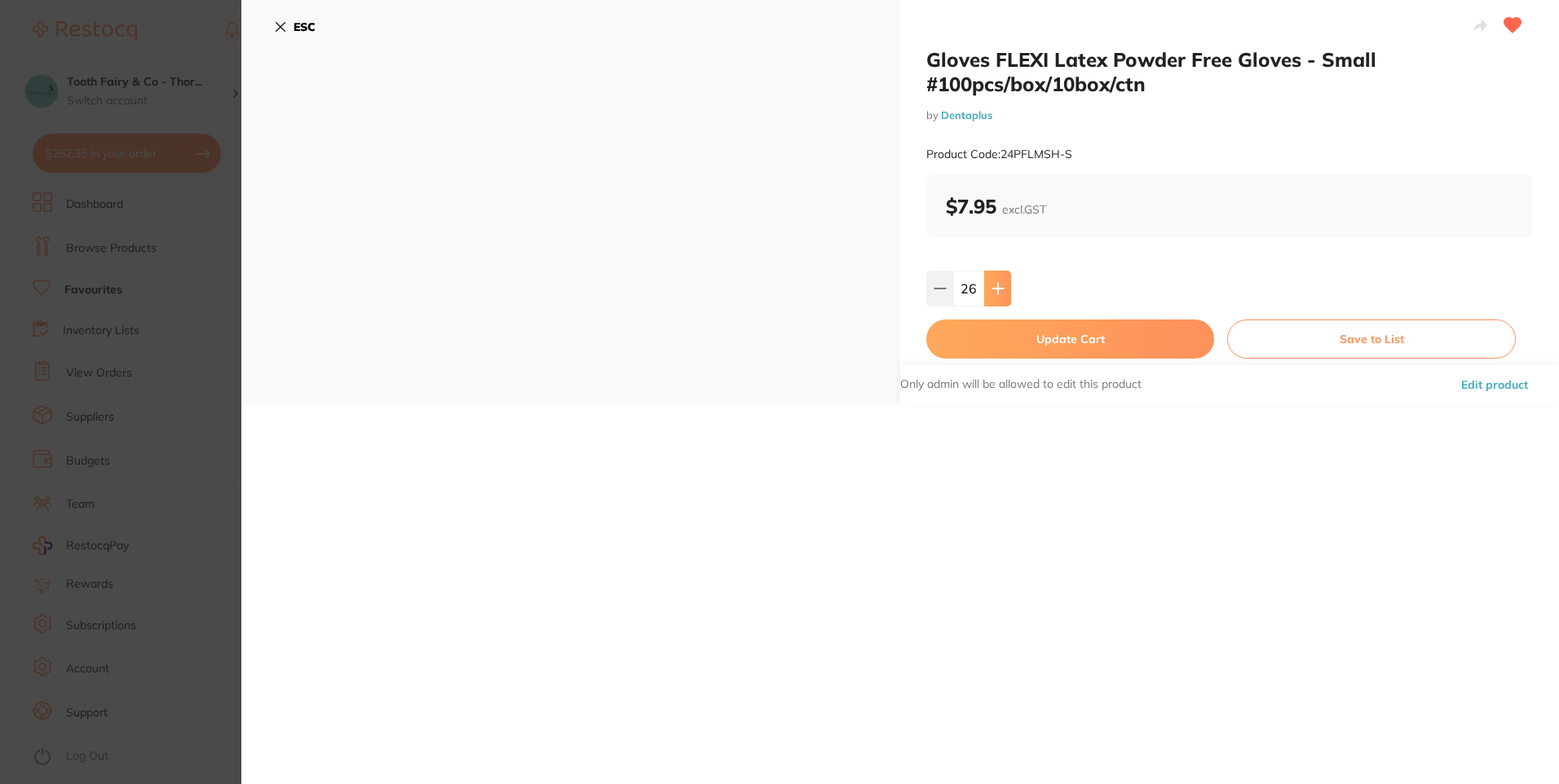
click at [1005, 296] on button at bounding box center [997, 288] width 27 height 36
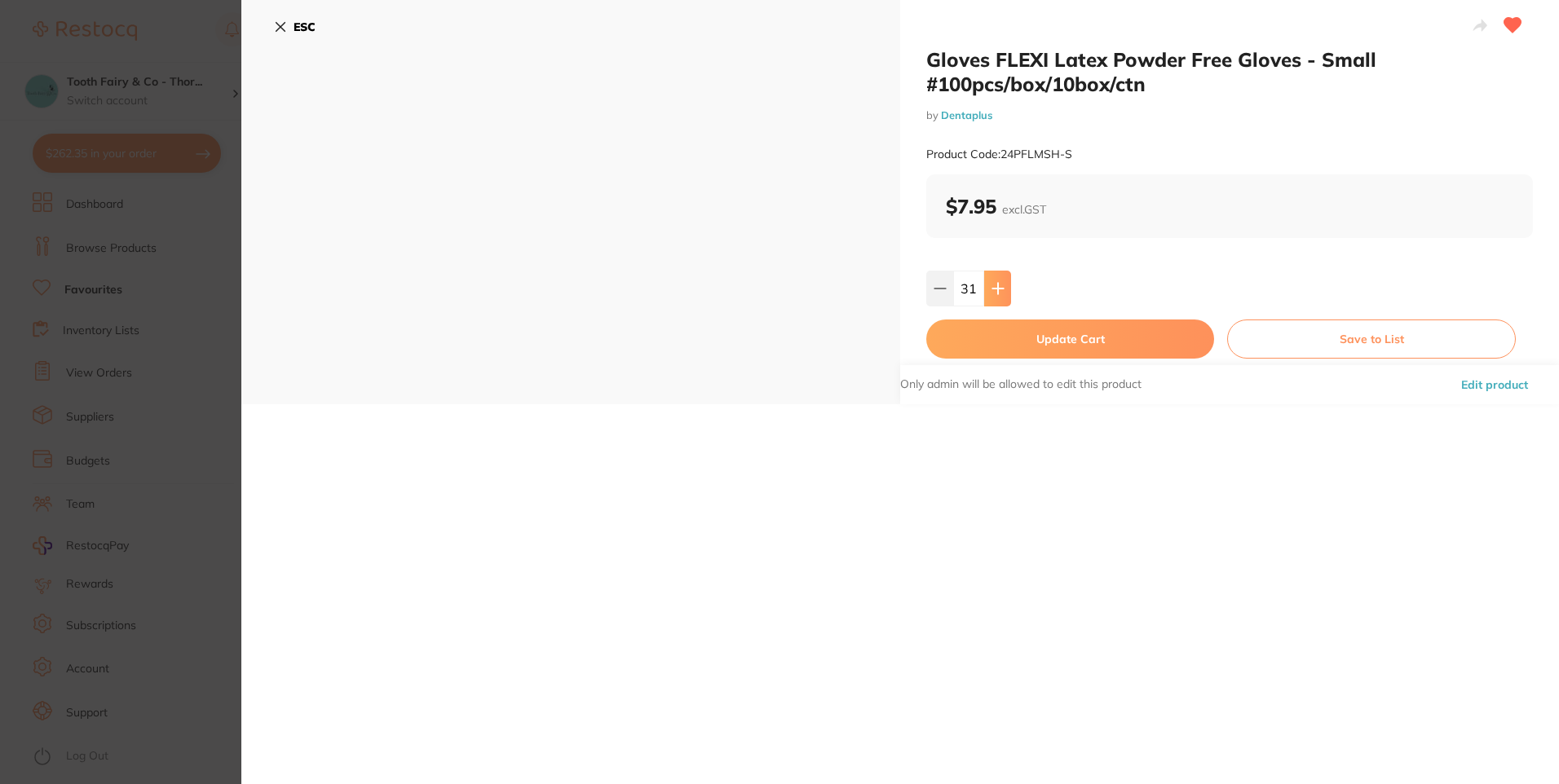
click at [1005, 296] on button at bounding box center [997, 288] width 27 height 36
type input "34"
